Goal: Information Seeking & Learning: Understand process/instructions

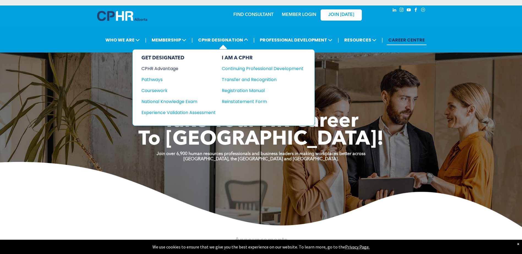
click at [168, 68] on div "CPHR Advantage" at bounding box center [175, 68] width 67 height 7
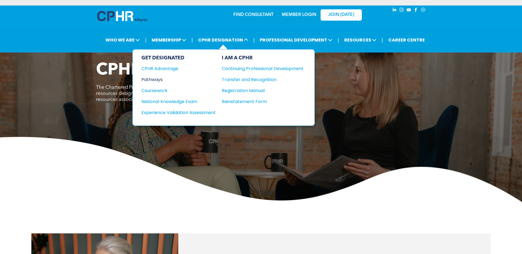
click at [154, 78] on div "Pathways" at bounding box center [175, 79] width 67 height 7
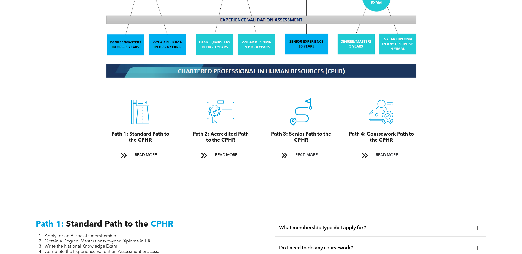
scroll to position [642, 0]
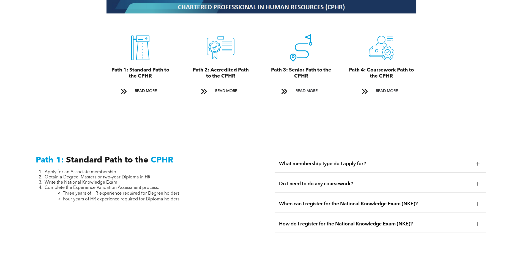
click at [406, 176] on div "Do I need to do any coursework?" at bounding box center [381, 184] width 212 height 17
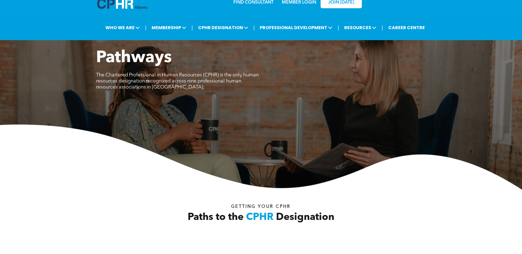
scroll to position [0, 0]
